Goal: Navigation & Orientation: Find specific page/section

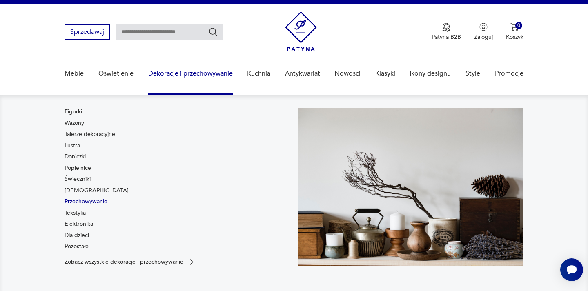
click at [98, 199] on link "Przechowywanie" at bounding box center [86, 202] width 43 height 8
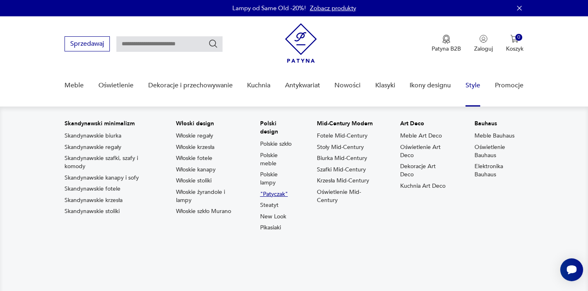
click at [274, 199] on link ""Patyczak"" at bounding box center [274, 194] width 28 height 8
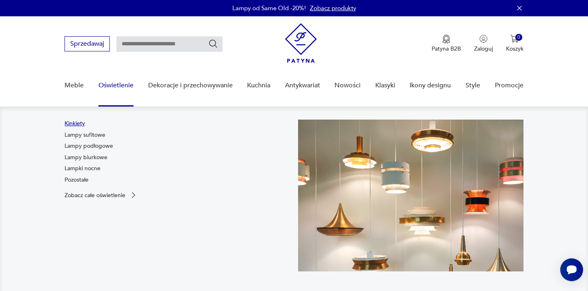
click at [68, 125] on link "Kinkiety" at bounding box center [75, 124] width 20 height 8
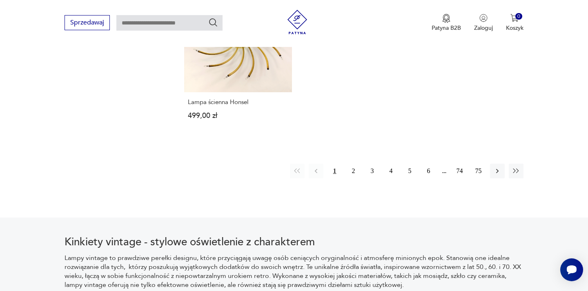
scroll to position [1242, 0]
